Goal: Find specific page/section: Find specific page/section

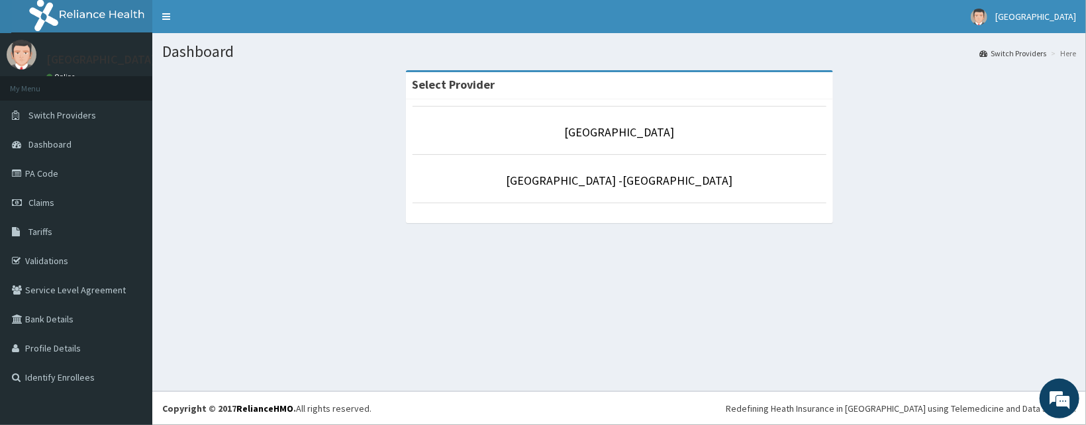
click at [617, 150] on li "[GEOGRAPHIC_DATA]" at bounding box center [620, 130] width 414 height 49
click at [595, 134] on link "[GEOGRAPHIC_DATA]" at bounding box center [619, 132] width 110 height 15
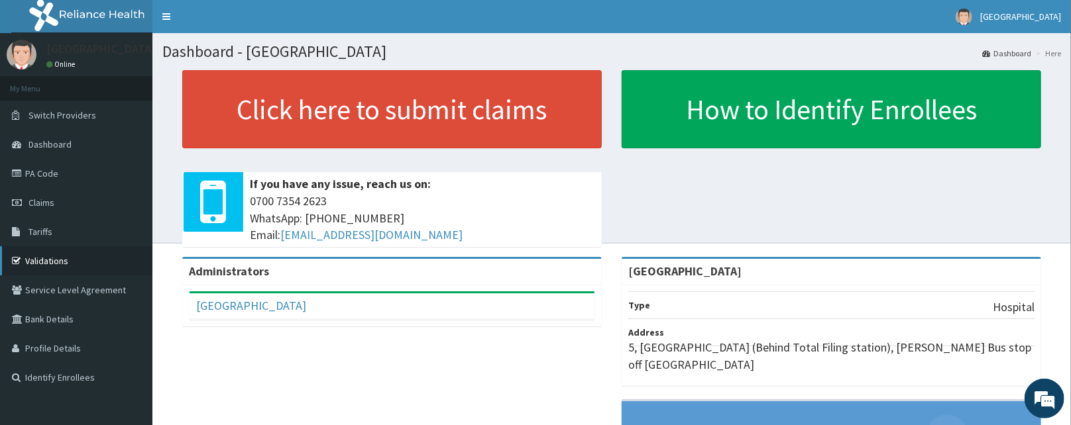
click at [68, 252] on link "Validations" at bounding box center [76, 260] width 152 height 29
